Goal: Check status: Check status

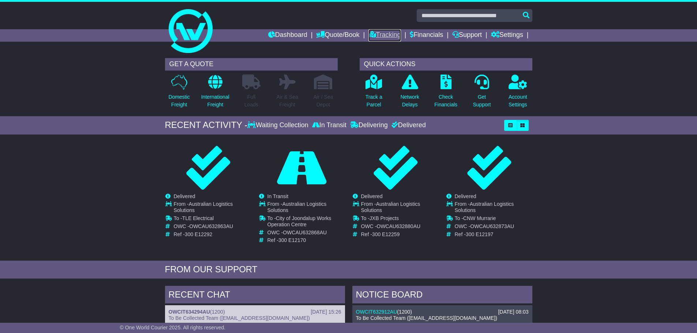
click at [389, 32] on link "Tracking" at bounding box center [384, 35] width 32 height 12
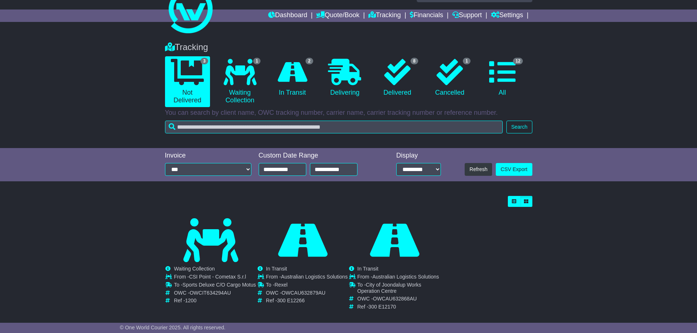
scroll to position [29, 0]
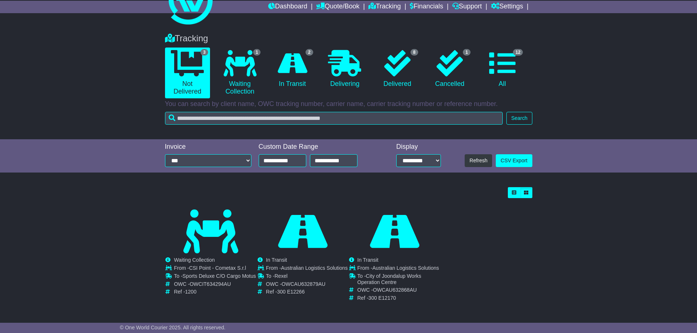
click at [78, 107] on div "Tracking 3 Not Delivered 1 Waiting Collection 2 In Transit 0 Delivering 8" at bounding box center [348, 82] width 697 height 113
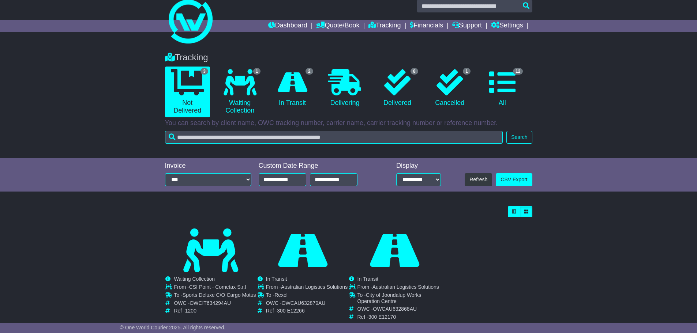
scroll to position [0, 0]
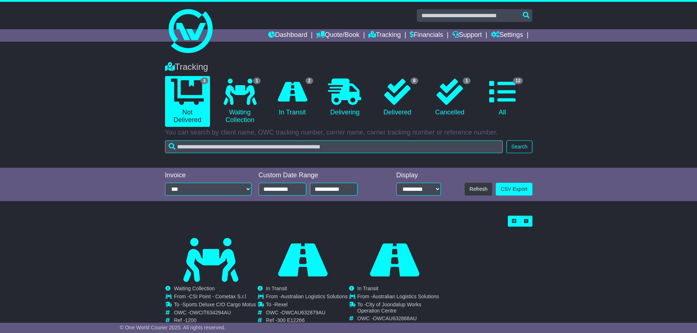
click at [77, 61] on div "Tracking 3 Not Delivered 1 Waiting Collection 2 In Transit 0 Delivering 8" at bounding box center [348, 110] width 697 height 113
click at [83, 57] on div "Tracking 3 Not Delivered 1 Waiting Collection 2 In Transit 0 Delivering 8" at bounding box center [348, 110] width 697 height 113
click at [109, 115] on div "Tracking 3 Not Delivered 1 Waiting Collection 2 In Transit 0 Delivering 8" at bounding box center [348, 110] width 697 height 113
click at [104, 50] on div at bounding box center [348, 28] width 697 height 53
click at [100, 135] on div "Tracking 3 Not Delivered 1 Waiting Collection 2 In Transit 0 Delivering 8" at bounding box center [348, 110] width 697 height 113
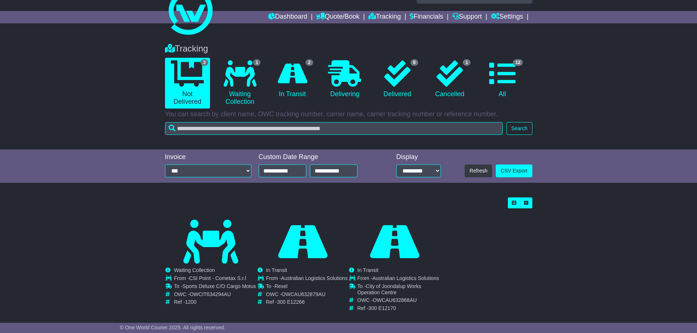
scroll to position [29, 0]
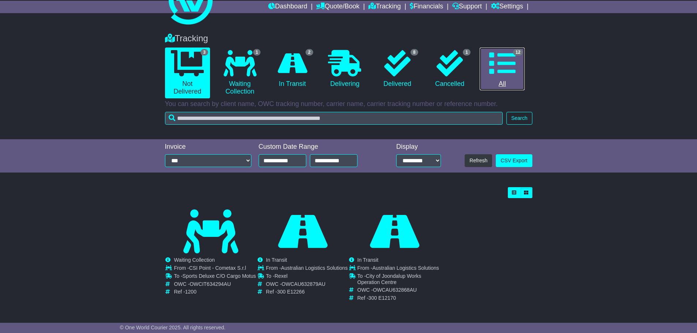
click at [504, 61] on icon at bounding box center [502, 63] width 26 height 26
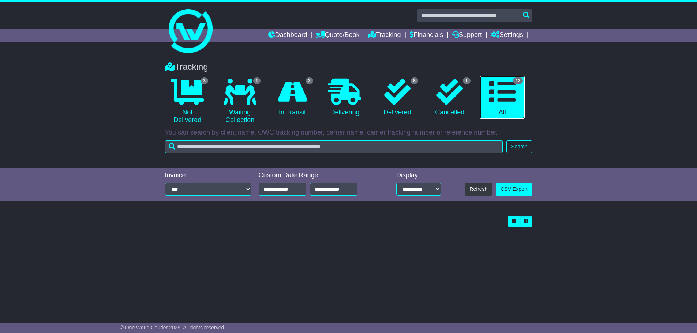
scroll to position [0, 0]
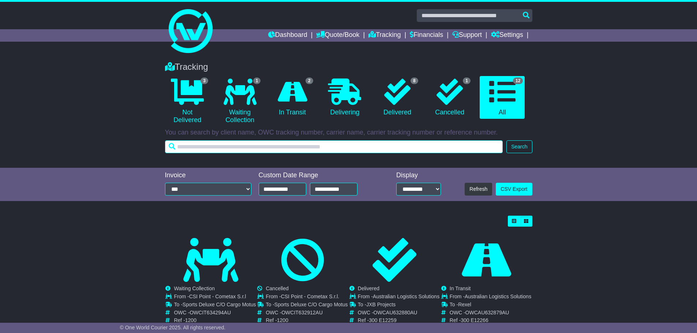
click at [341, 151] on input "text" at bounding box center [334, 146] width 338 height 13
type input "***"
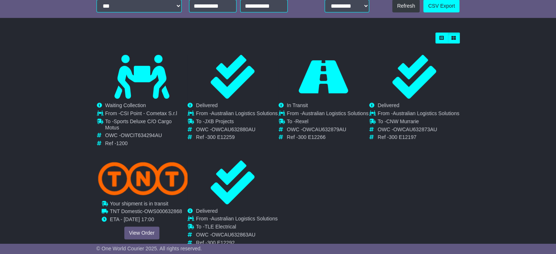
scroll to position [218, 0]
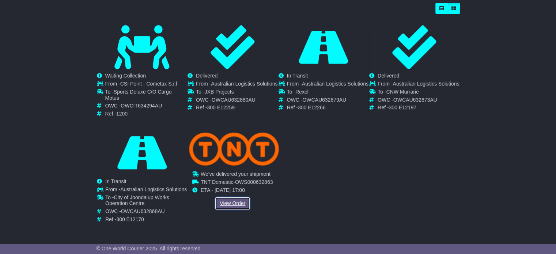
click at [232, 198] on link "View Order" at bounding box center [232, 203] width 35 height 13
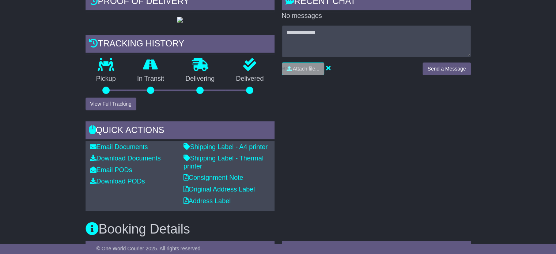
scroll to position [183, 0]
click at [110, 110] on button "View Full Tracking" at bounding box center [111, 104] width 51 height 13
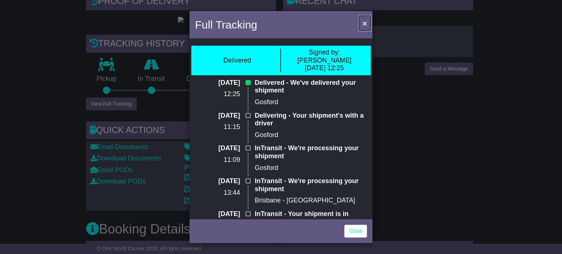
click at [360, 26] on button "×" at bounding box center [365, 23] width 12 height 15
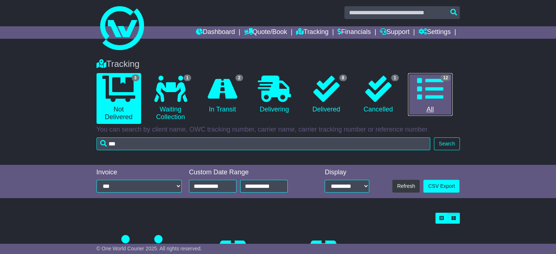
click at [440, 95] on icon at bounding box center [430, 89] width 26 height 26
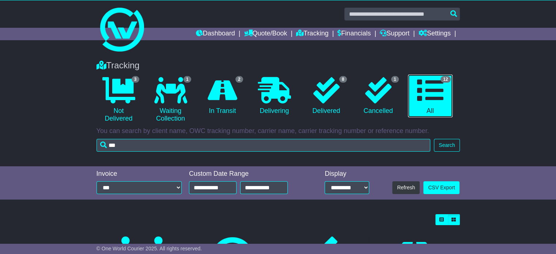
scroll to position [3, 0]
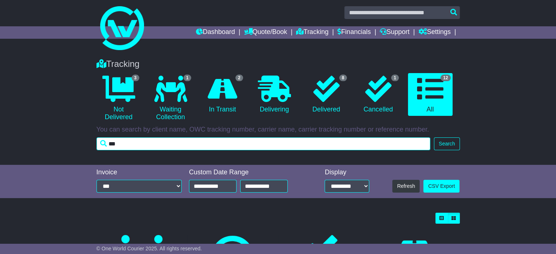
click at [166, 141] on input "***" at bounding box center [264, 144] width 334 height 13
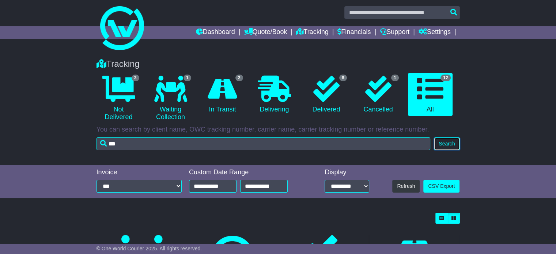
click at [450, 146] on button "Search" at bounding box center [447, 144] width 26 height 13
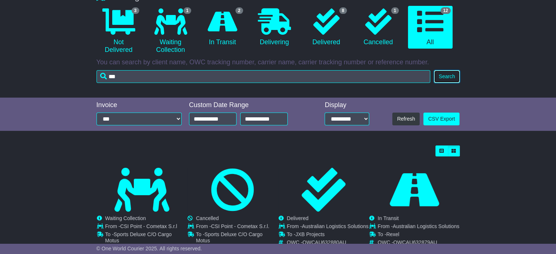
scroll to position [67, 0]
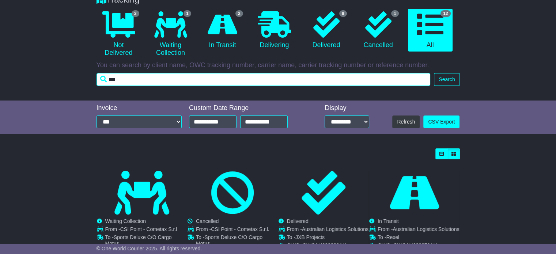
click at [215, 80] on input "***" at bounding box center [264, 79] width 334 height 13
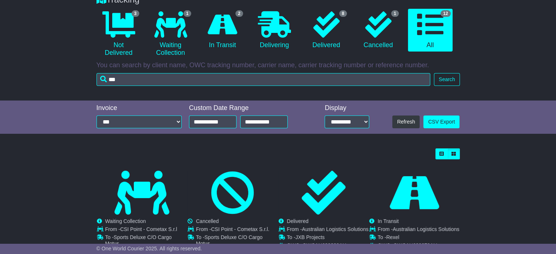
click at [390, 101] on div "**********" at bounding box center [278, 118] width 371 height 34
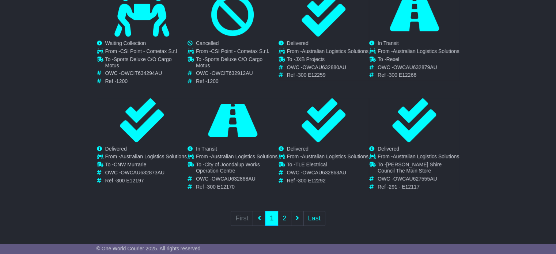
scroll to position [214, 0]
